Goal: Book appointment/travel/reservation

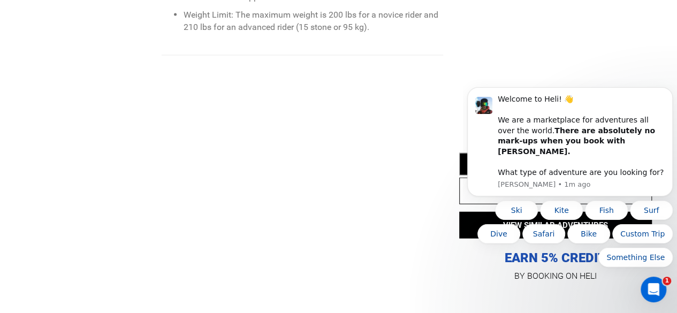
scroll to position [1325, 0]
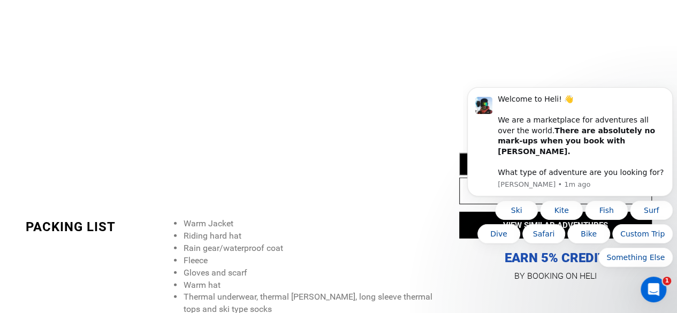
drag, startPoint x: 684, startPoint y: 42, endPoint x: 193, endPoint y: 102, distance: 495.5
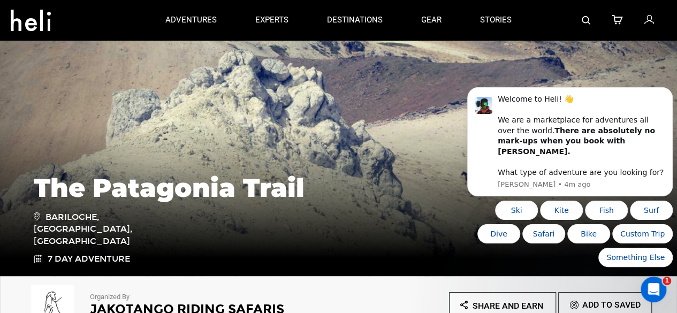
scroll to position [0, 0]
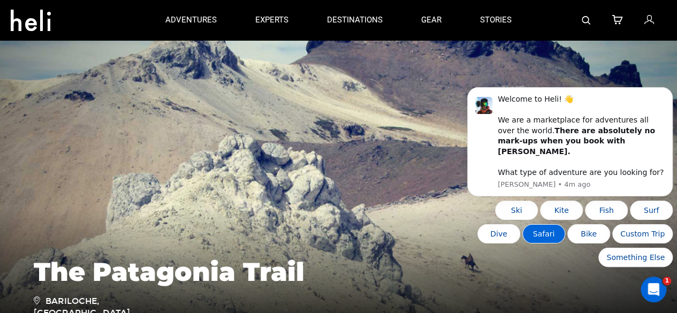
click at [547, 233] on button "Safari" at bounding box center [543, 233] width 43 height 19
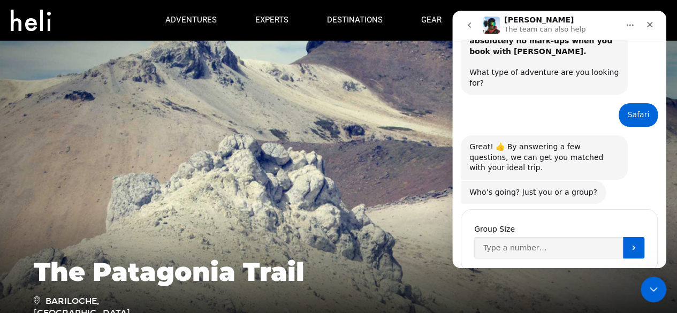
scroll to position [85, 0]
click at [543, 237] on input "Group Size" at bounding box center [548, 247] width 149 height 21
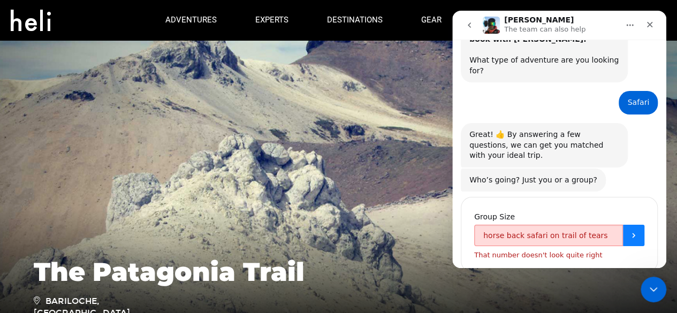
click at [632, 231] on icon "Submit" at bounding box center [633, 235] width 9 height 9
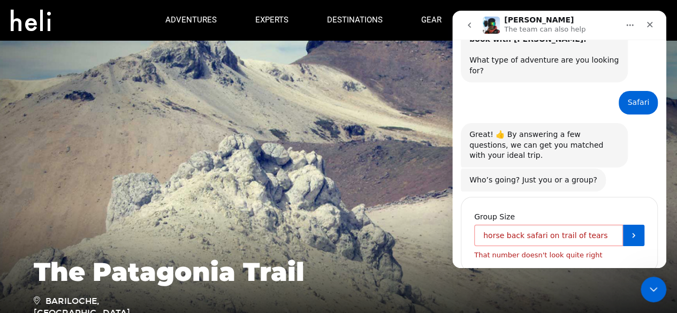
click at [480, 225] on input "horse back safari on trail of tears" at bounding box center [548, 235] width 149 height 21
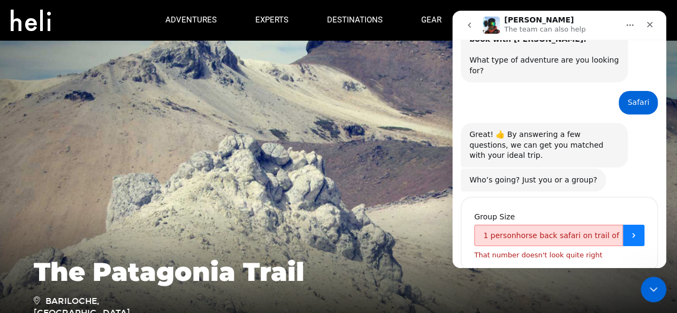
click at [628, 225] on button "Submit" at bounding box center [633, 235] width 21 height 21
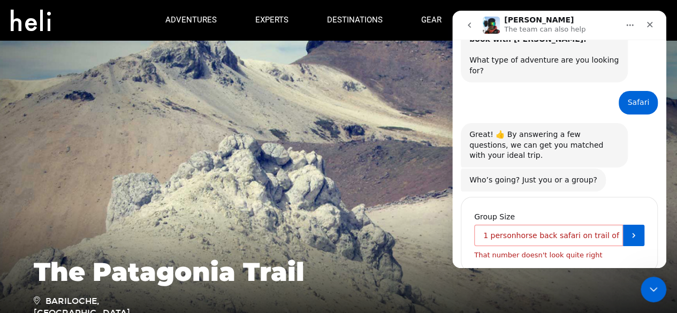
drag, startPoint x: 613, startPoint y: 204, endPoint x: 876, endPoint y: 235, distance: 265.1
click html "[PERSON_NAME] The team can also help It's only friends here. Welcome to [GEOGRA…"
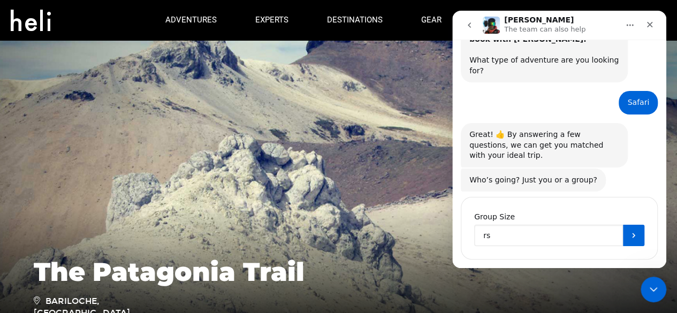
scroll to position [85, 0]
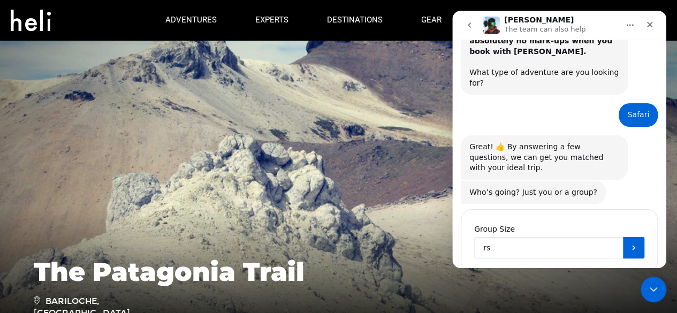
type input "s"
type input "j"
type input "1"
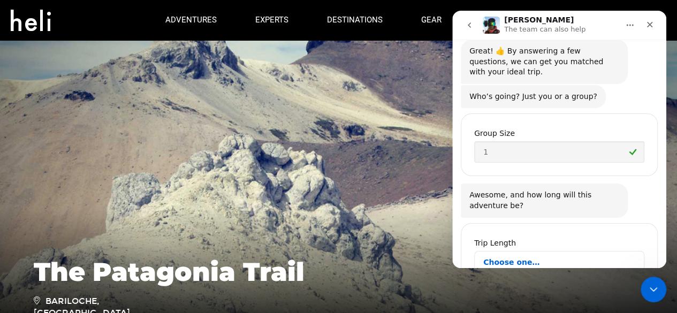
scroll to position [194, 0]
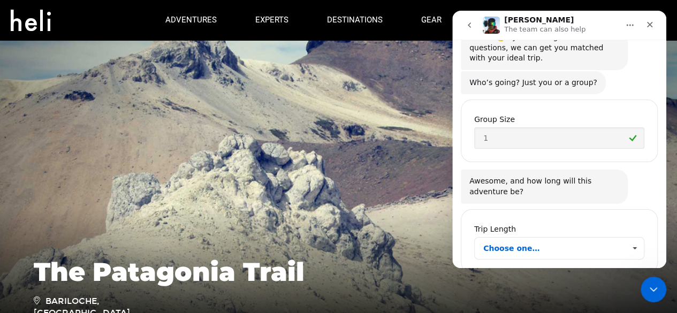
click at [628, 238] on span "Choose one…" at bounding box center [634, 248] width 19 height 21
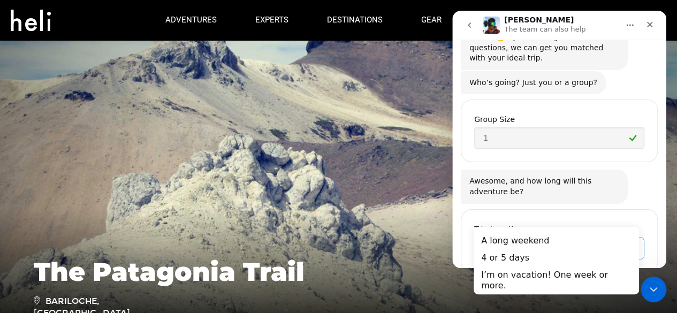
scroll to position [0, 0]
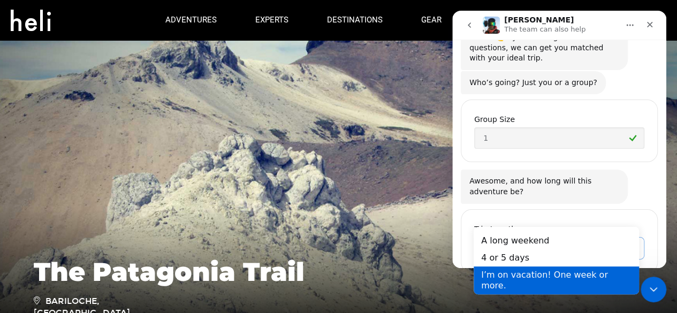
click at [594, 281] on div "I’m on vacation! One week or more." at bounding box center [556, 280] width 165 height 28
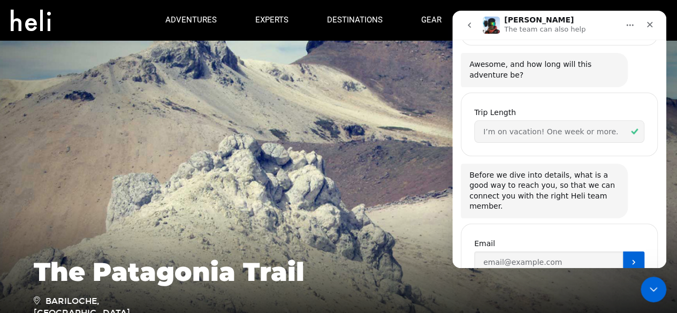
scroll to position [314, 0]
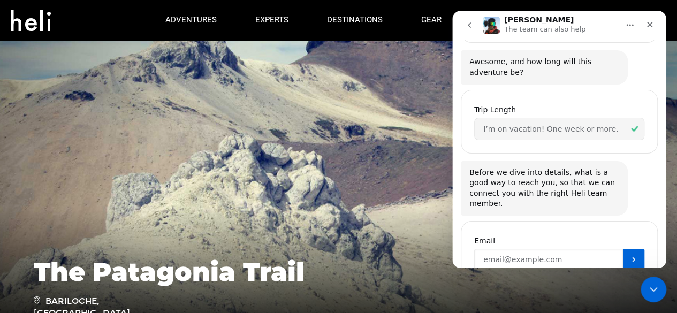
click at [587, 249] on input "Enter your email" at bounding box center [548, 259] width 149 height 21
type input "[EMAIL_ADDRESS][DOMAIN_NAME]"
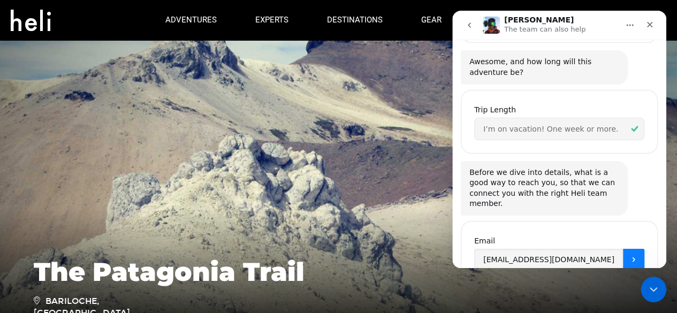
click at [629, 255] on icon "Submit" at bounding box center [633, 259] width 9 height 9
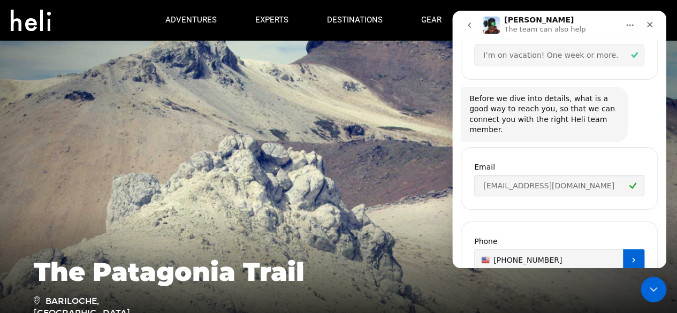
type input "[PHONE_NUMBER]"
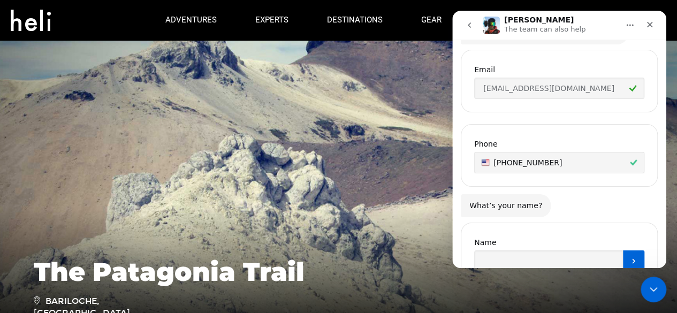
scroll to position [486, 0]
click at [583, 249] on input "Name" at bounding box center [548, 259] width 149 height 21
type input "[PERSON_NAME] [PERSON_NAME]"
click at [623, 249] on button "Submit" at bounding box center [633, 259] width 21 height 21
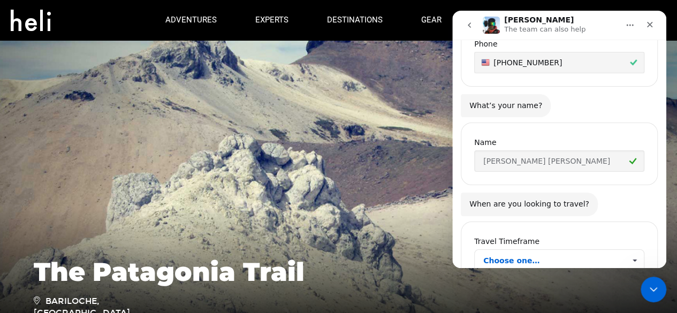
scroll to position [585, 0]
click at [595, 249] on span "Choose one…" at bounding box center [554, 259] width 142 height 21
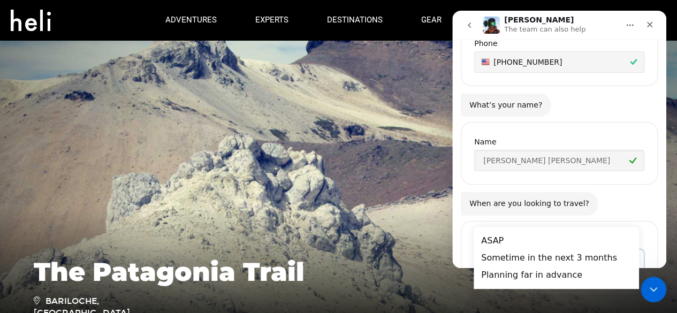
scroll to position [0, 0]
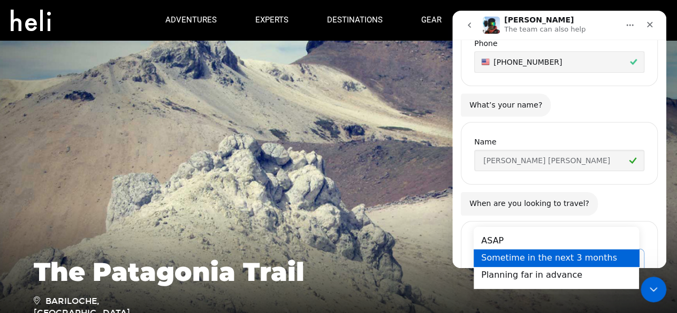
click at [582, 261] on div "Sometime in the next 3 months" at bounding box center [556, 257] width 165 height 17
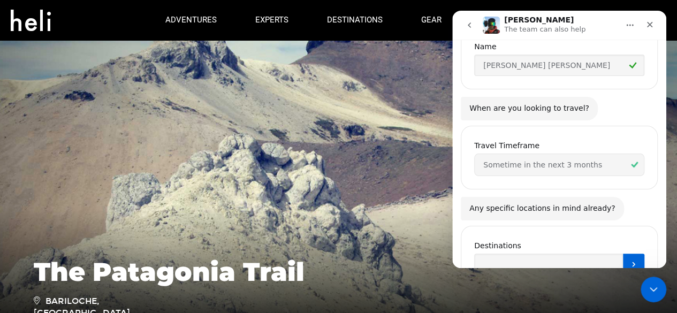
scroll to position [684, 0]
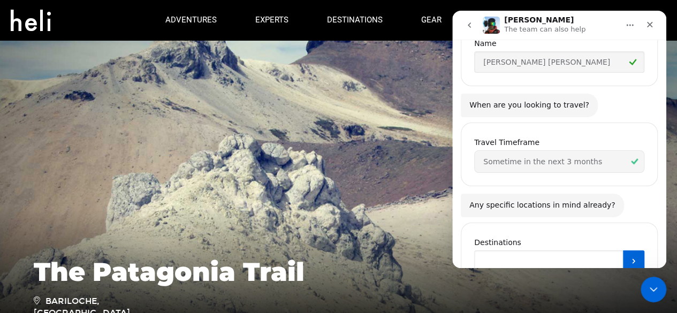
click at [607, 250] on input "Destinations" at bounding box center [548, 260] width 149 height 21
type input "o"
type input "patagonia"
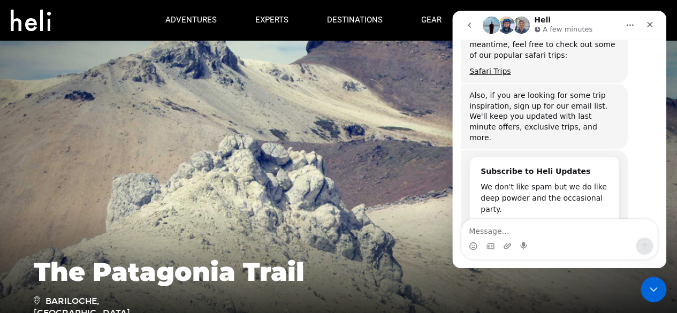
scroll to position [1007, 0]
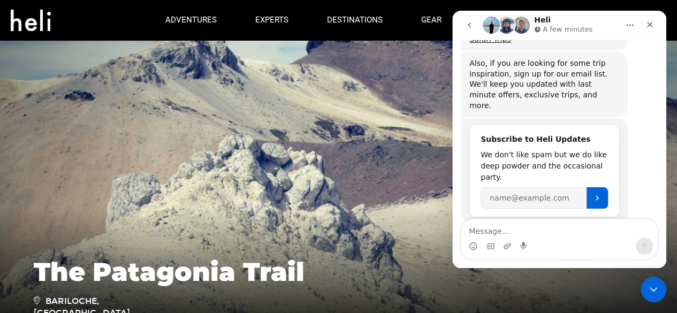
click at [325, 127] on img at bounding box center [338, 199] width 677 height 321
click at [298, 95] on img at bounding box center [338, 199] width 677 height 321
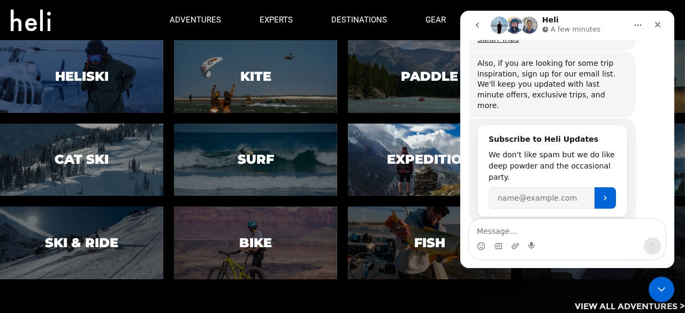
click at [415, 165] on h3 "Expedition" at bounding box center [429, 160] width 85 height 14
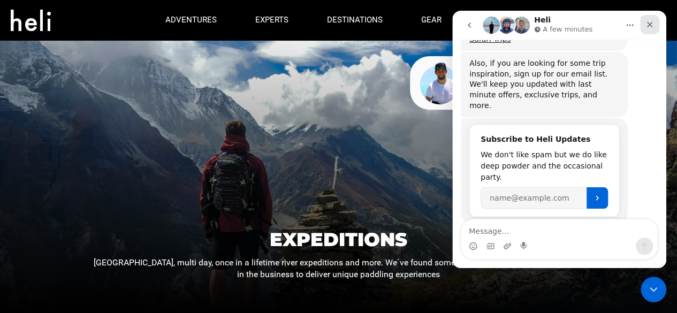
click at [655, 20] on div "Close" at bounding box center [649, 24] width 19 height 19
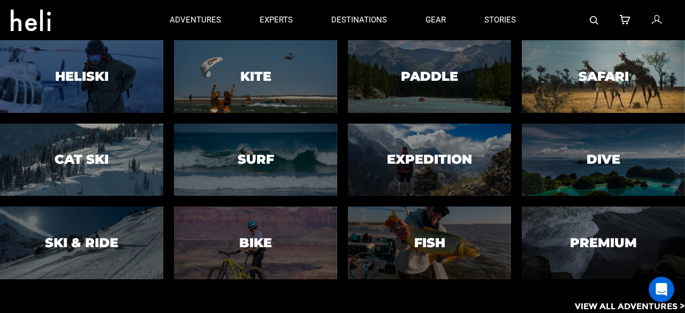
click at [572, 77] on div at bounding box center [603, 77] width 166 height 74
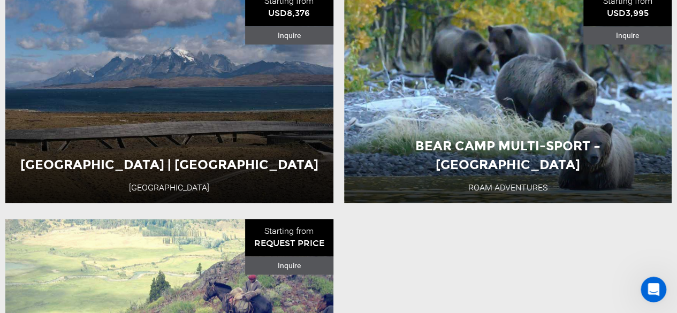
scroll to position [824, 0]
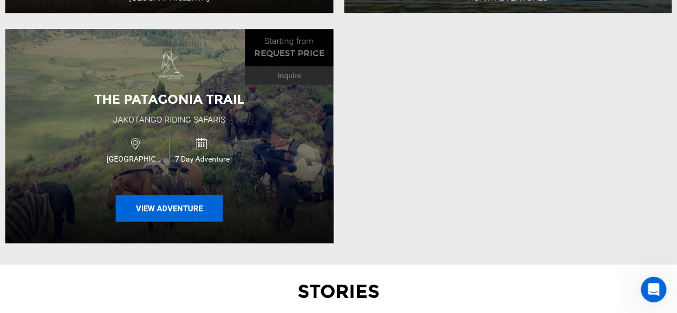
click at [158, 208] on button "View Adventure" at bounding box center [169, 208] width 107 height 27
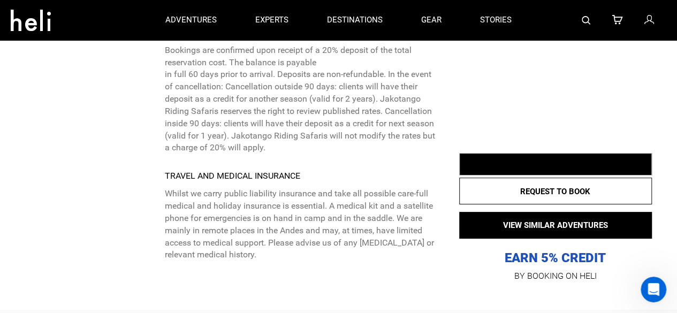
scroll to position [4025, 0]
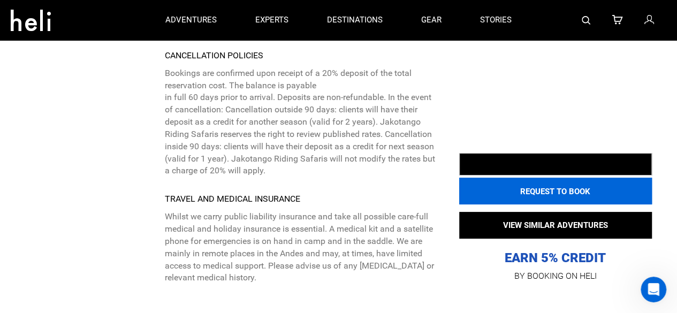
click at [553, 178] on button "REQUEST TO BOOK" at bounding box center [555, 191] width 193 height 27
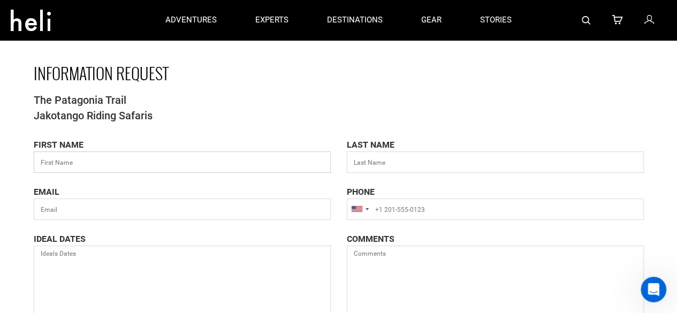
click at [217, 163] on input "text" at bounding box center [182, 161] width 297 height 21
type input "[PERSON_NAME]"
type input "[EMAIL_ADDRESS][DOMAIN_NAME]"
type input "16466512893"
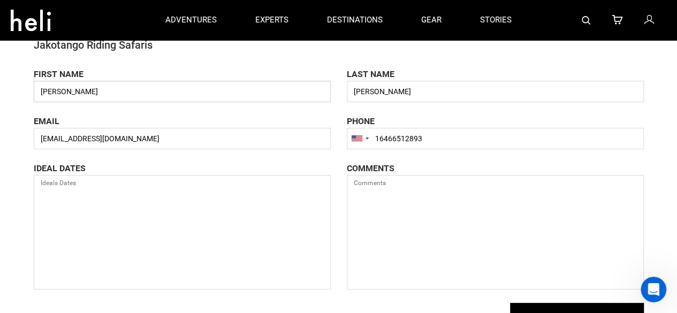
scroll to position [81, 0]
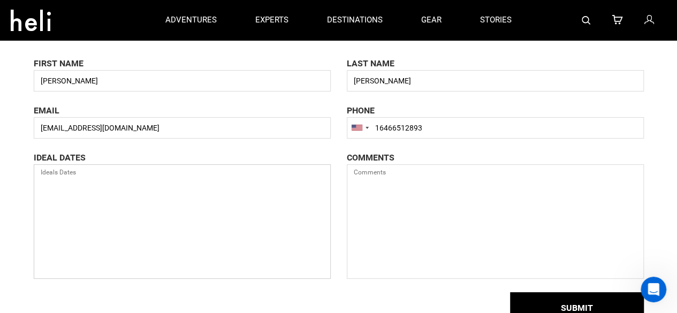
click at [162, 195] on textarea at bounding box center [182, 221] width 297 height 115
type textarea "O"
type textarea "A"
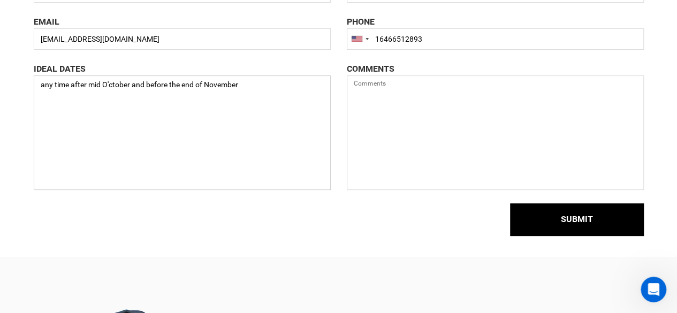
scroll to position [172, 0]
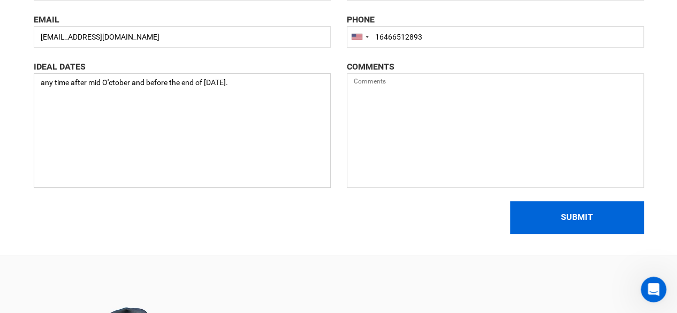
type textarea "any time after mid O'ctober and before the end of [DATE]."
click at [584, 216] on button "SUBMIT" at bounding box center [577, 217] width 134 height 33
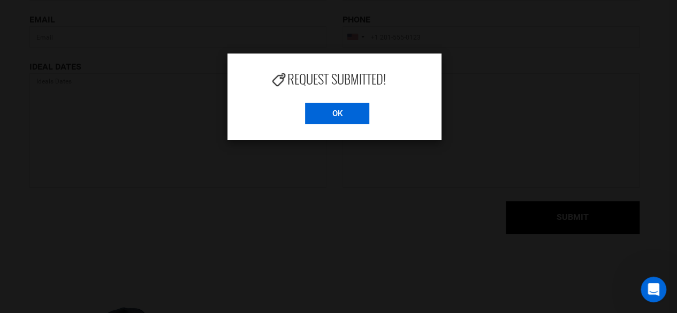
click at [346, 113] on input "OK" at bounding box center [337, 113] width 64 height 21
